Goal: Consume media (video, audio)

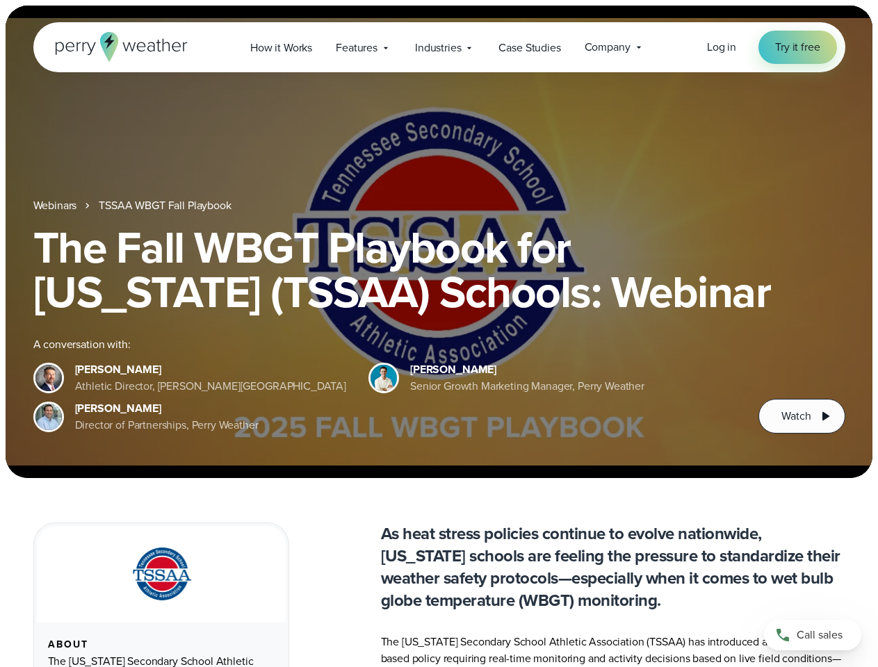
click at [438, 334] on div "The Fall WBGT Playbook for [US_STATE] (TSSAA) Schools: Webinar A conversation w…" at bounding box center [439, 329] width 812 height 208
click at [438, 47] on span "Industries" at bounding box center [438, 48] width 46 height 17
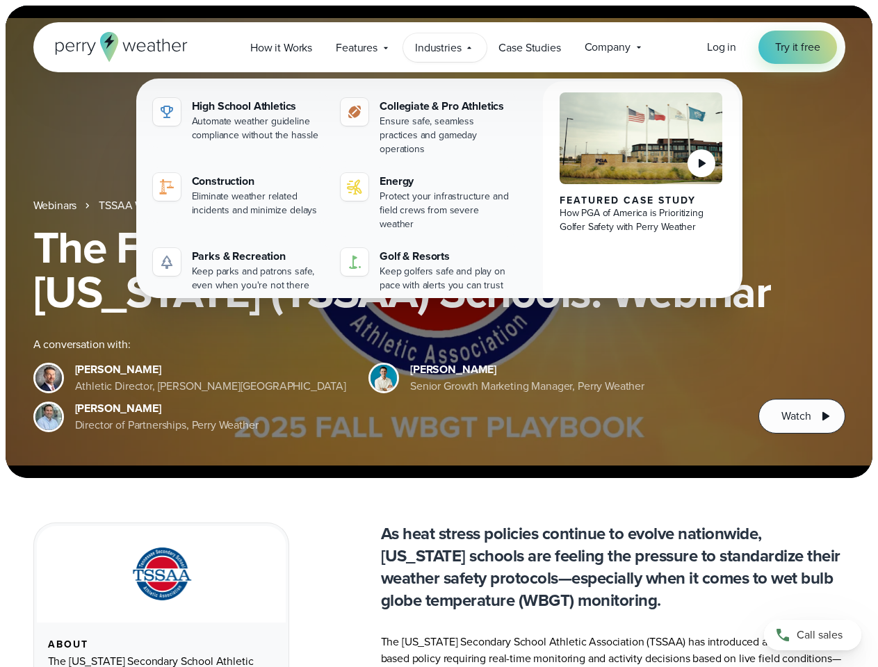
click at [438, 242] on h1 "The Fall WBGT Playbook for [US_STATE] (TSSAA) Schools: Webinar" at bounding box center [439, 269] width 812 height 89
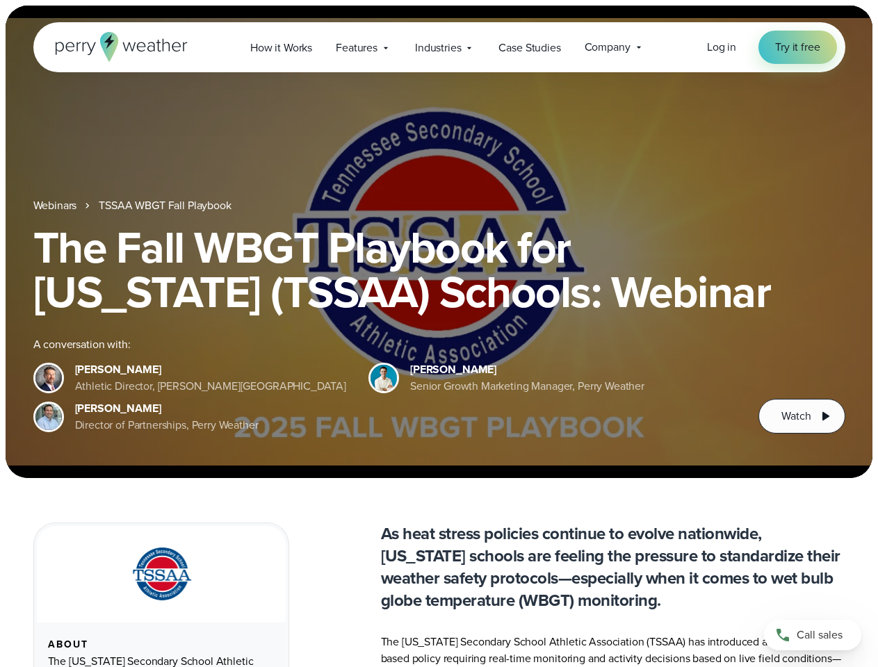
click at [166, 206] on link "TSSAA WBGT Fall Playbook" at bounding box center [165, 205] width 132 height 17
click at [801, 416] on span "Watch" at bounding box center [795, 416] width 29 height 17
